Goal: Complete application form

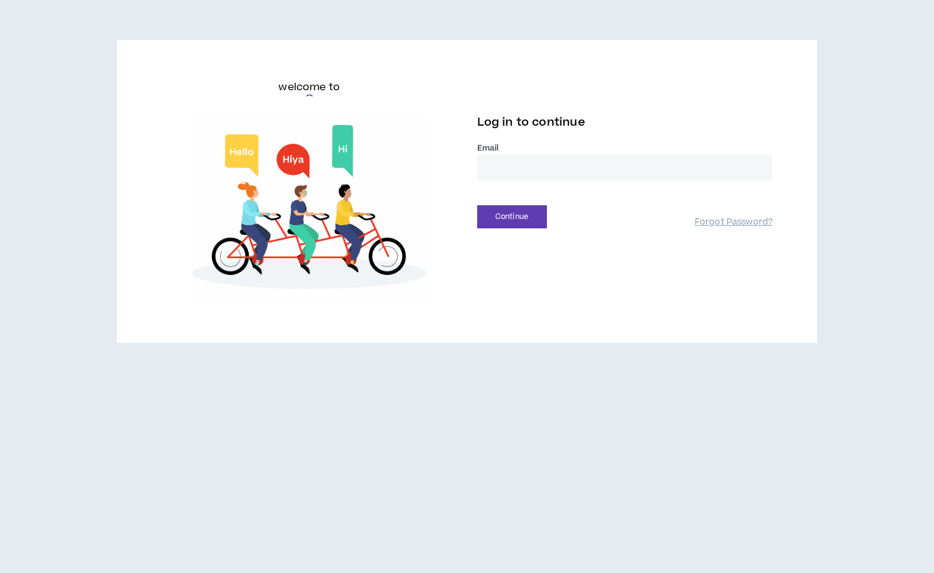
click at [555, 174] on input "email" at bounding box center [625, 167] width 296 height 27
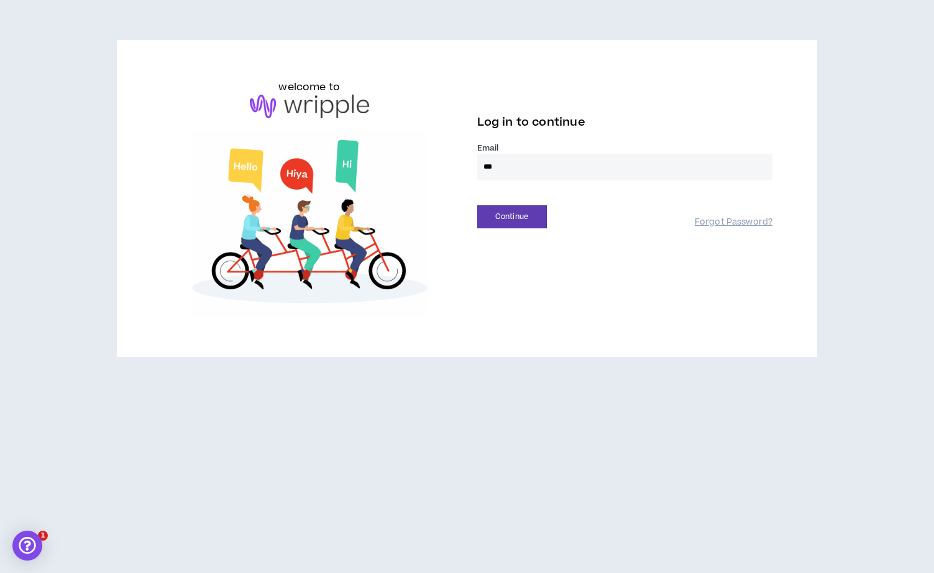
type input "**********"
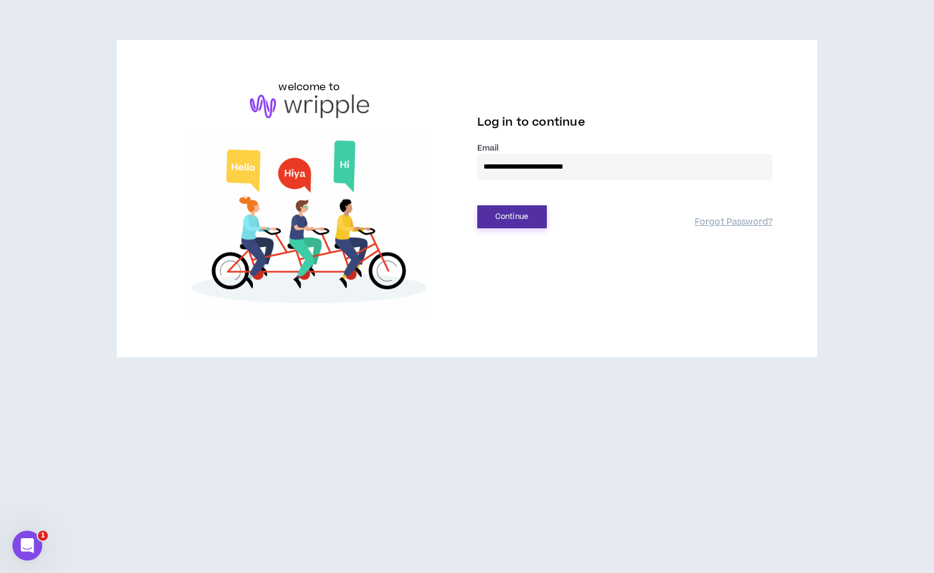
click at [522, 219] on button "Continue" at bounding box center [512, 216] width 70 height 23
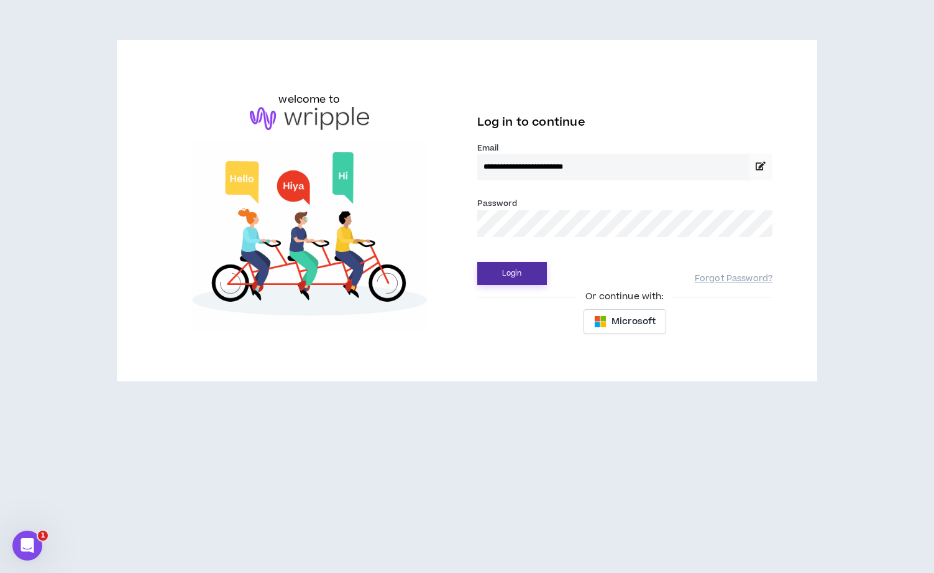
click at [515, 271] on button "Login" at bounding box center [512, 273] width 70 height 23
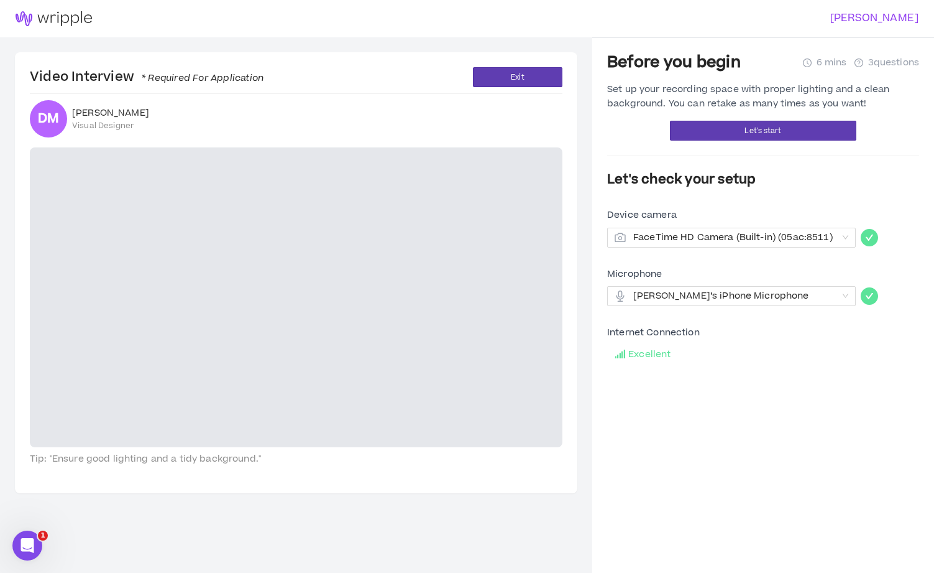
scroll to position [1, 0]
click at [759, 131] on span "Let's start" at bounding box center [763, 130] width 37 height 12
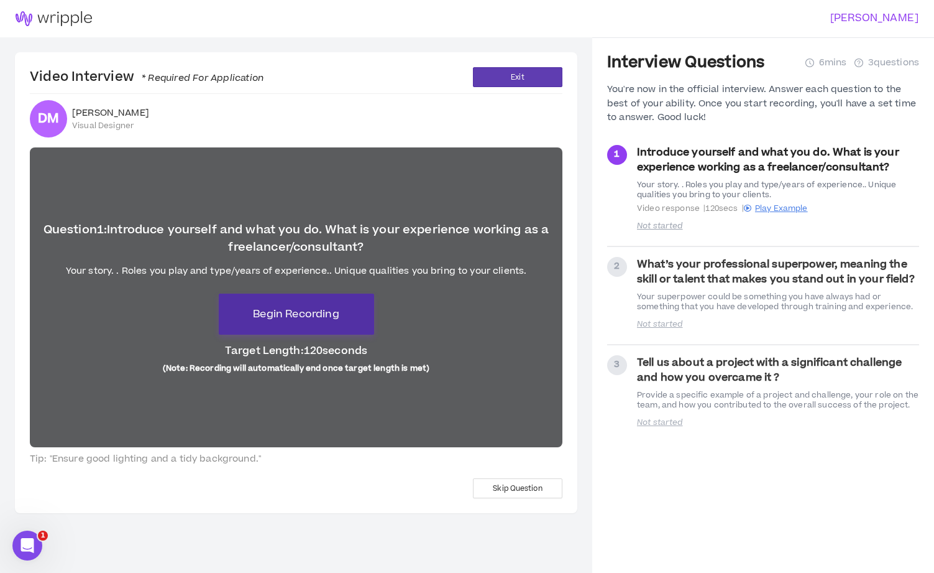
drag, startPoint x: 301, startPoint y: 313, endPoint x: 514, endPoint y: 320, distance: 213.3
click at [301, 313] on span "Begin Recording" at bounding box center [296, 314] width 86 height 15
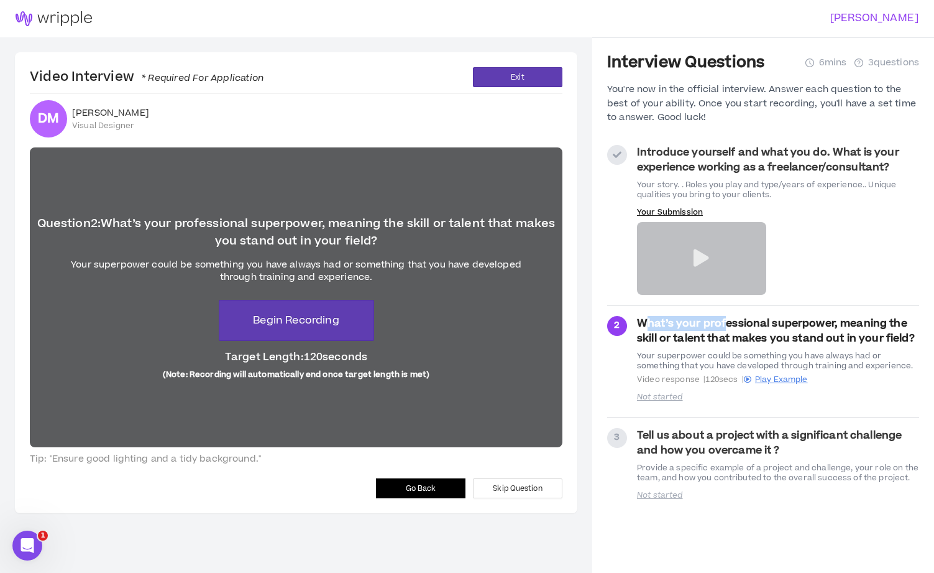
drag, startPoint x: 643, startPoint y: 323, endPoint x: 699, endPoint y: 325, distance: 55.4
click at [724, 324] on strong "What’s your professional superpower, meaning the skill or talent that makes you…" at bounding box center [776, 331] width 278 height 30
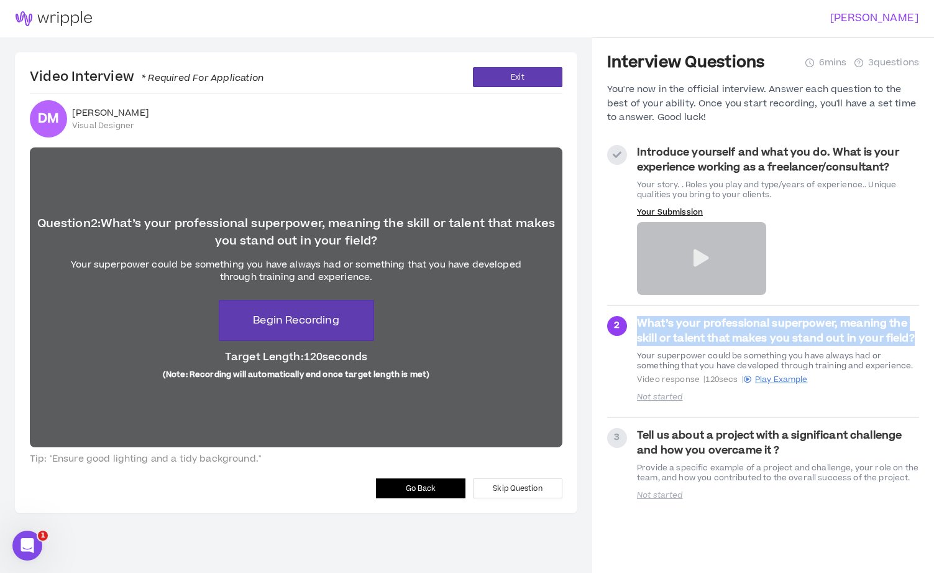
drag, startPoint x: 641, startPoint y: 323, endPoint x: 916, endPoint y: 343, distance: 275.5
click at [916, 343] on span "What’s your professional superpower, meaning the skill or talent that makes you…" at bounding box center [778, 331] width 282 height 30
copy strong "What’s your professional superpower, meaning the skill or talent that makes you…"
click at [804, 379] on span "Play Example" at bounding box center [781, 379] width 53 height 11
click at [323, 325] on span "Begin Recording" at bounding box center [296, 320] width 86 height 15
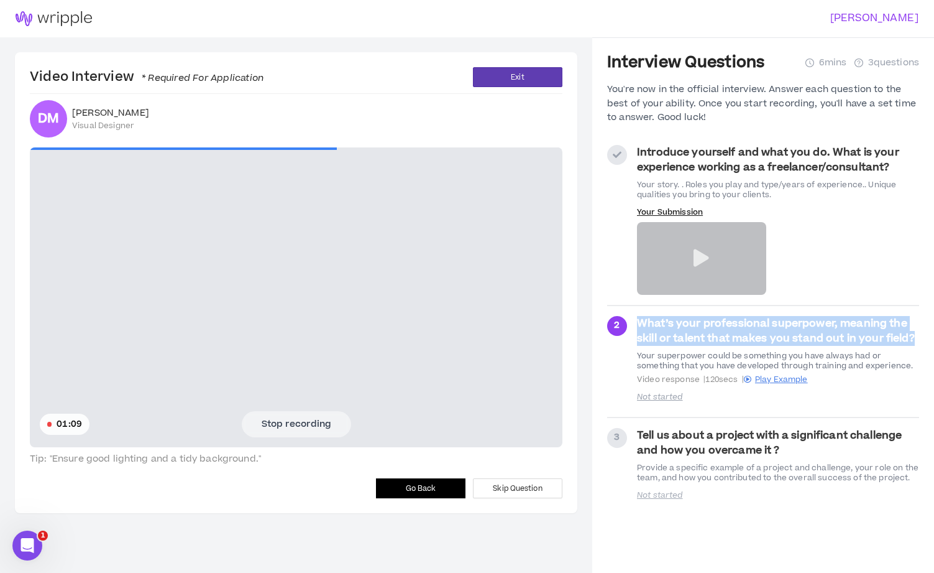
click at [290, 423] on button "Stop recording" at bounding box center [296, 424] width 109 height 26
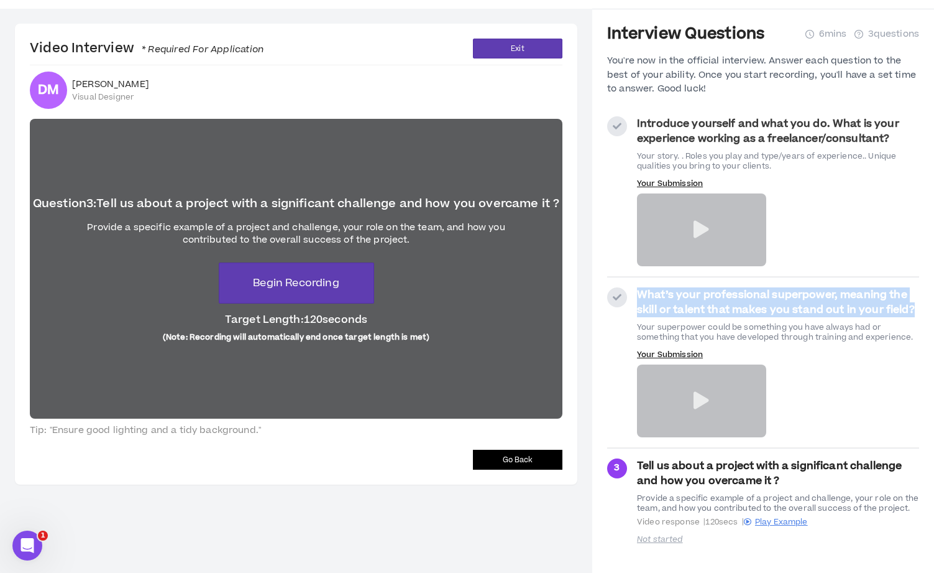
scroll to position [37, 0]
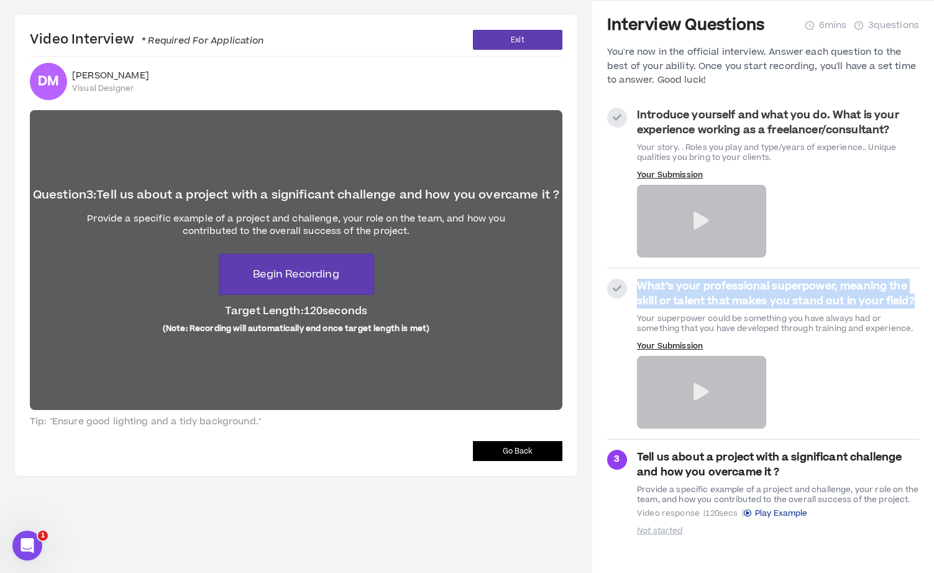
click at [782, 515] on span "Play Example" at bounding box center [781, 512] width 53 height 11
